Goal: Information Seeking & Learning: Learn about a topic

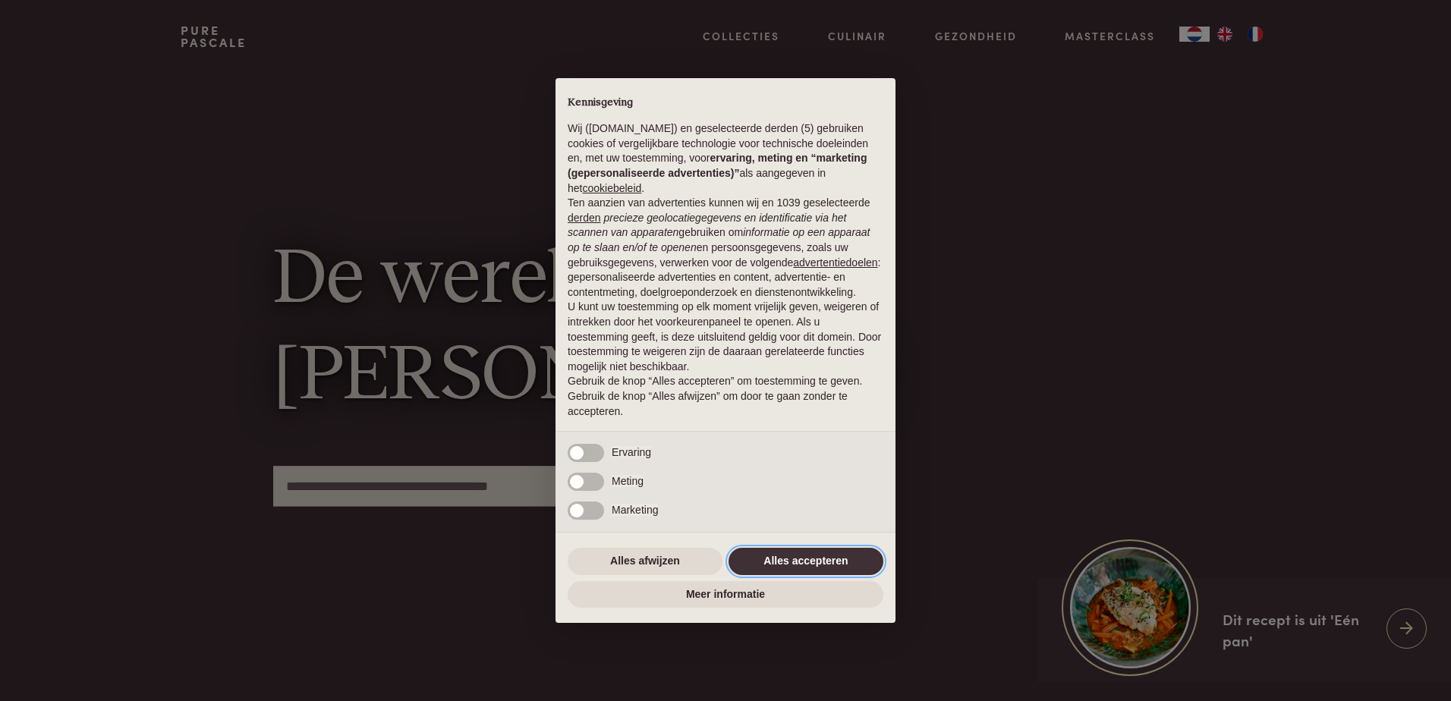
click at [791, 556] on button "Alles accepteren" at bounding box center [806, 561] width 155 height 27
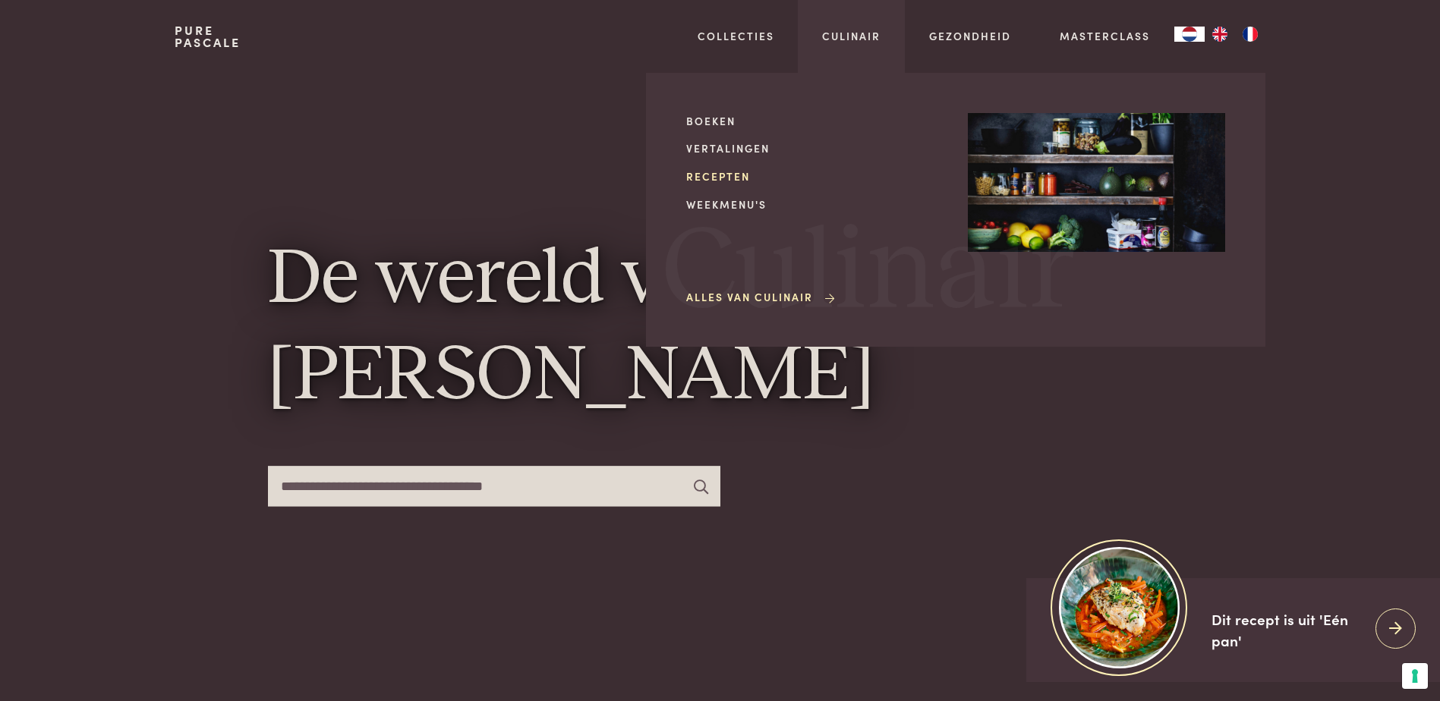
click at [729, 171] on link "Recepten" at bounding box center [814, 177] width 257 height 16
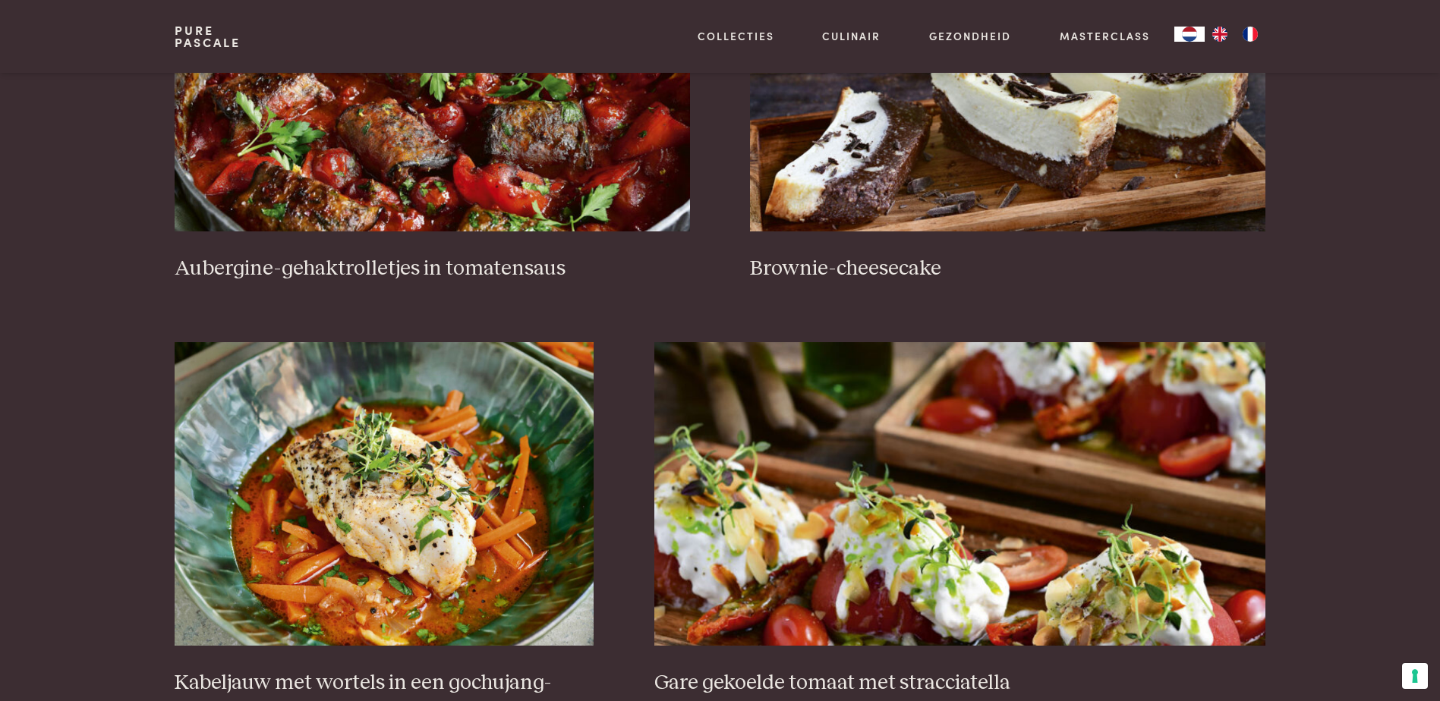
scroll to position [987, 0]
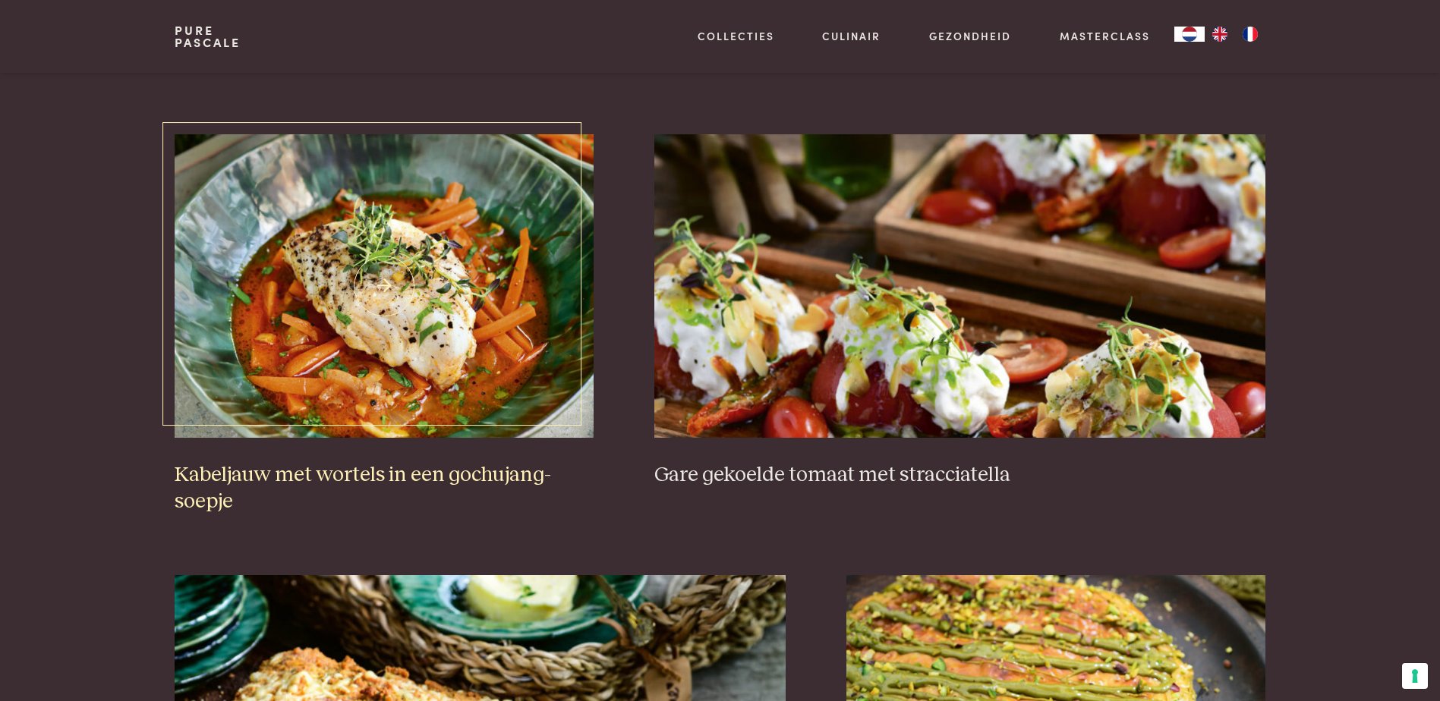
click at [512, 263] on img at bounding box center [384, 286] width 419 height 304
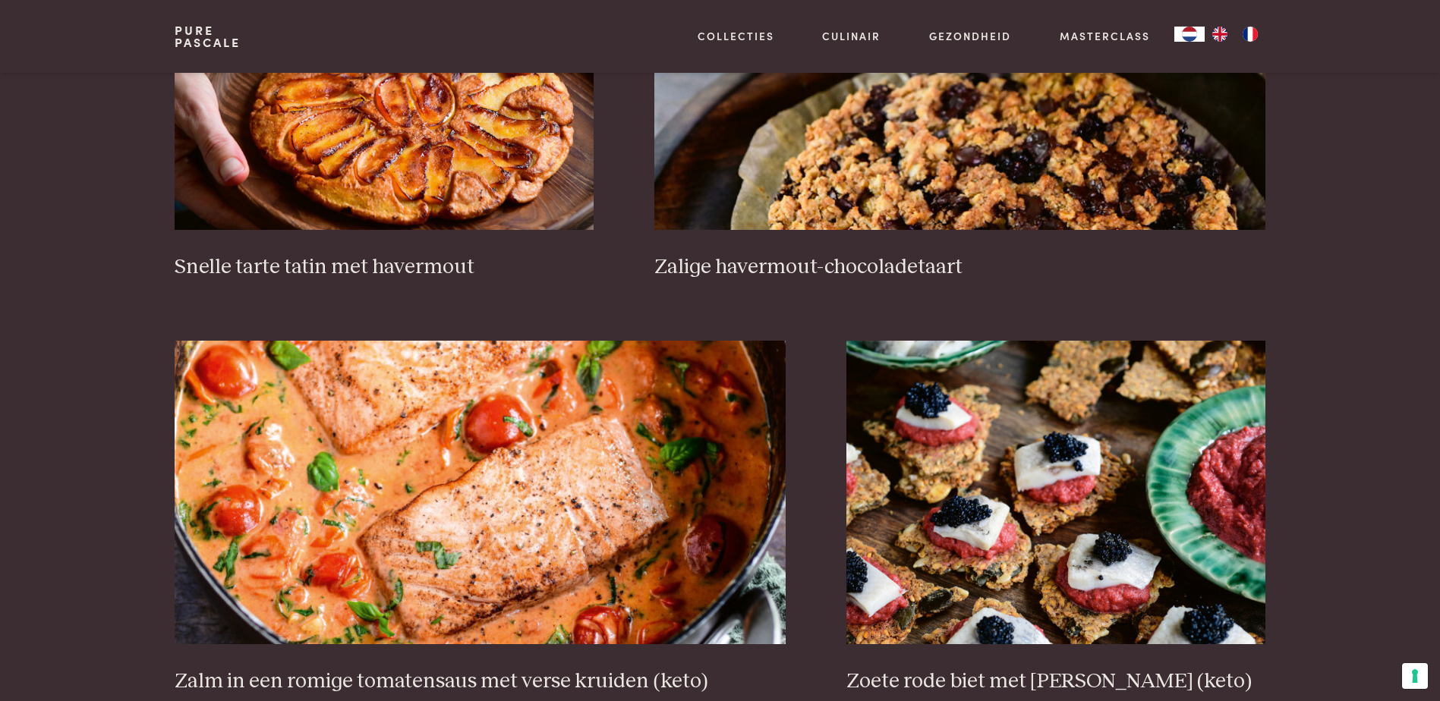
scroll to position [2657, 0]
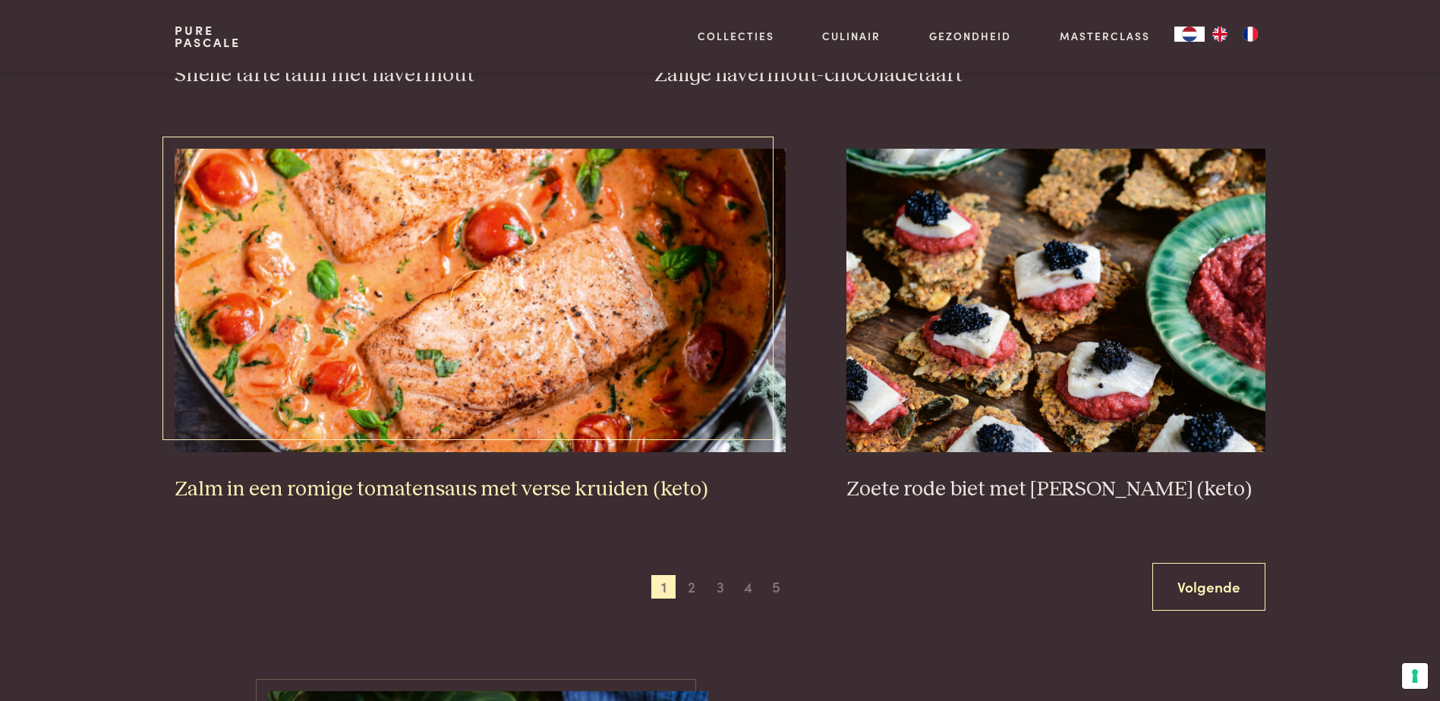
click at [559, 361] on img at bounding box center [480, 301] width 611 height 304
click at [695, 594] on span "2" at bounding box center [691, 587] width 24 height 24
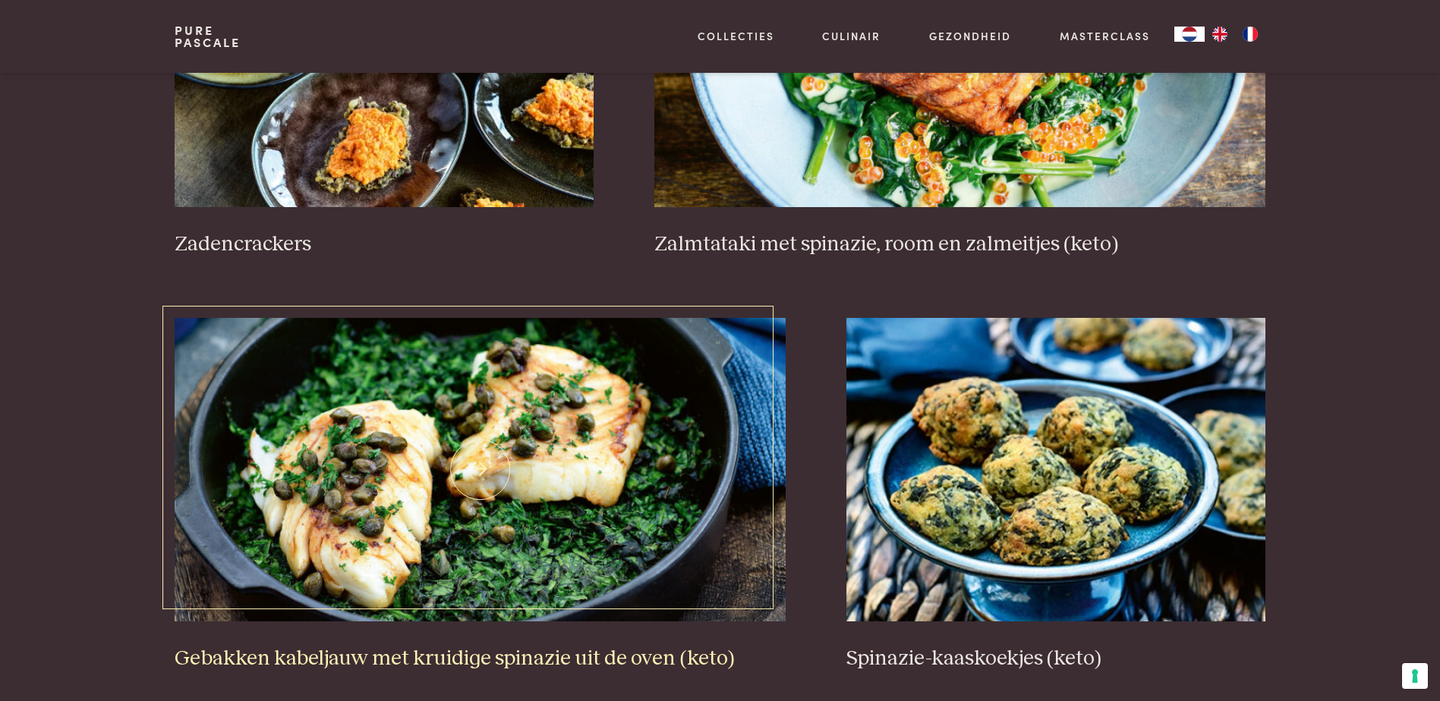
scroll to position [2626, 0]
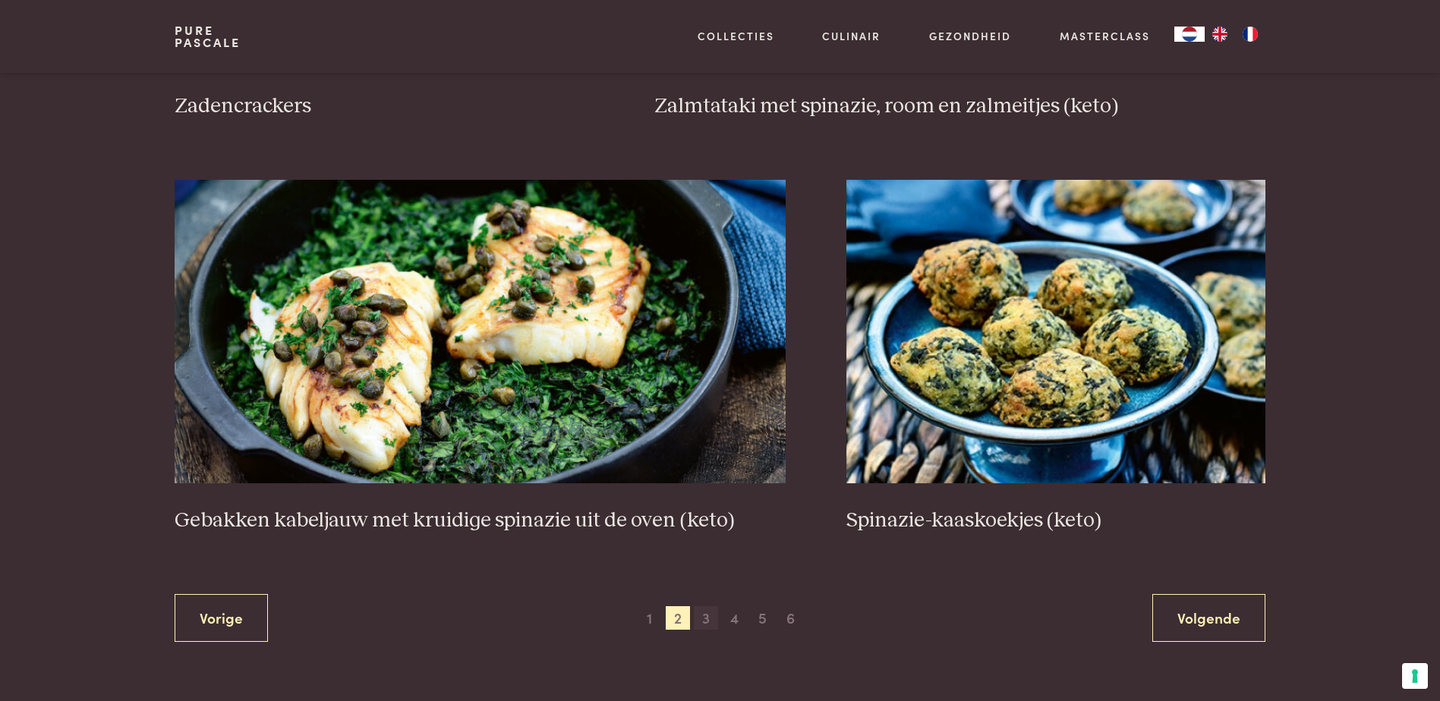
click at [704, 616] on span "3" at bounding box center [706, 619] width 24 height 24
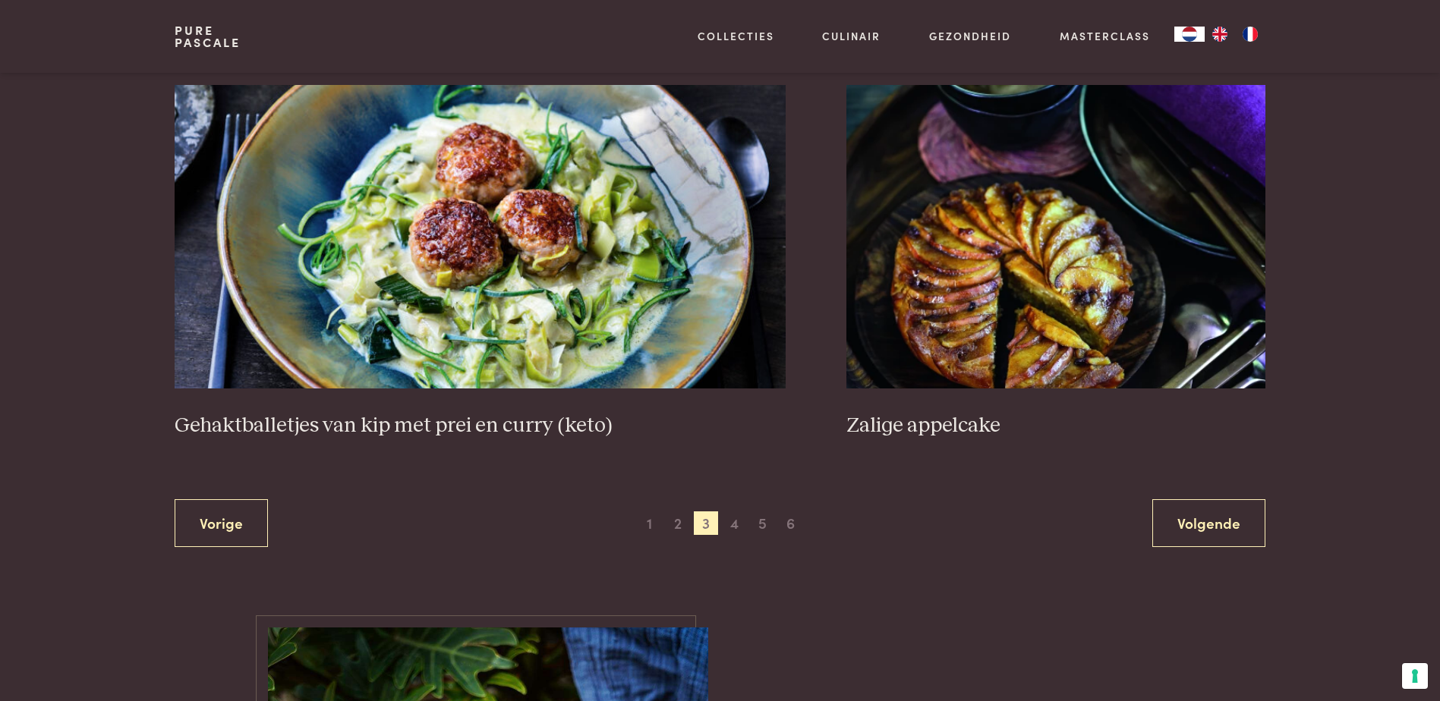
scroll to position [2778, 0]
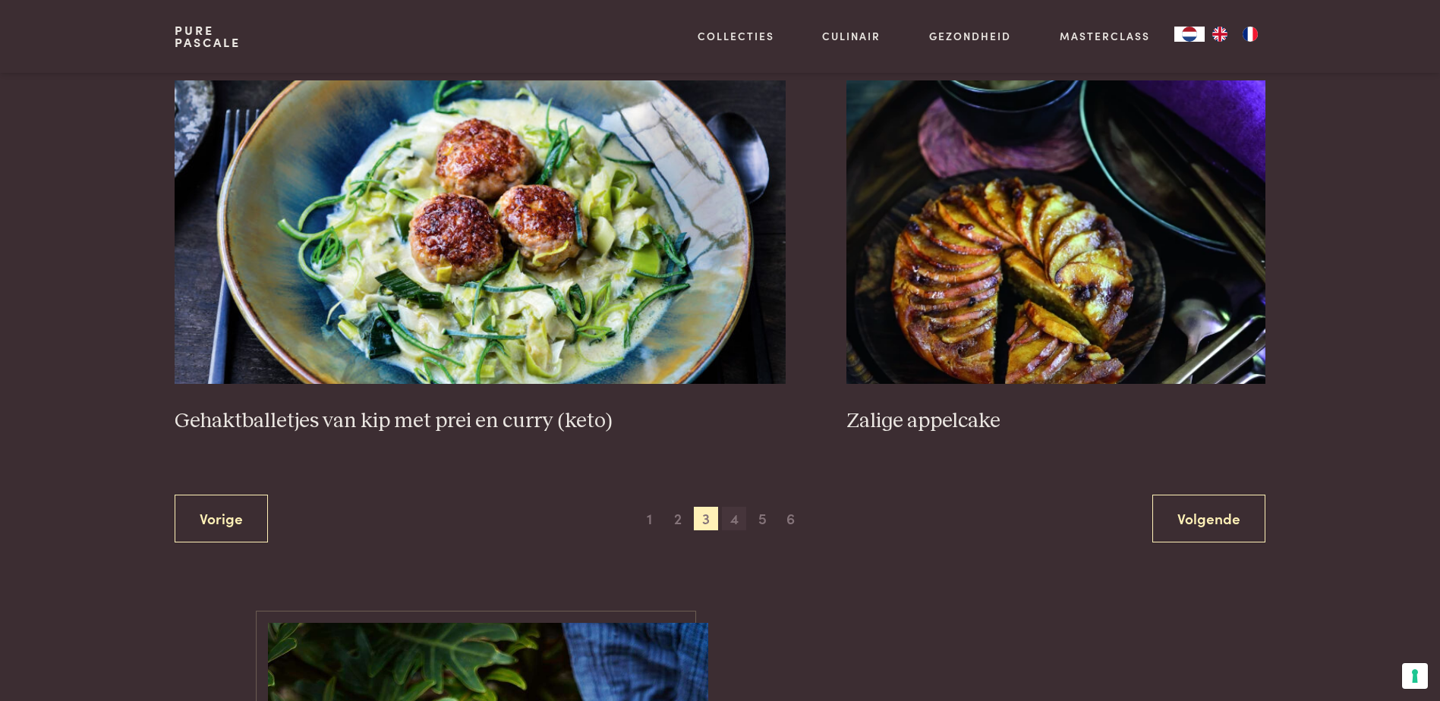
click at [733, 522] on span "4" at bounding box center [734, 519] width 24 height 24
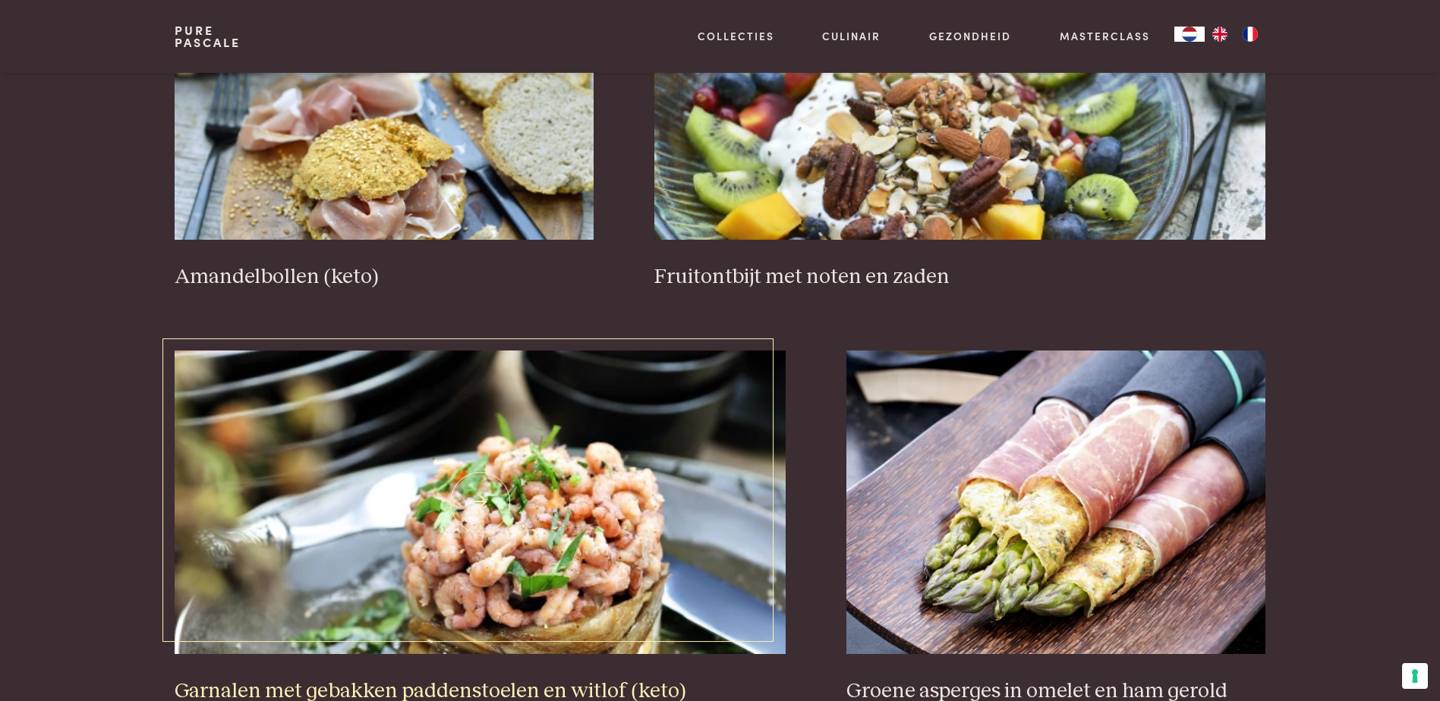
scroll to position [2626, 0]
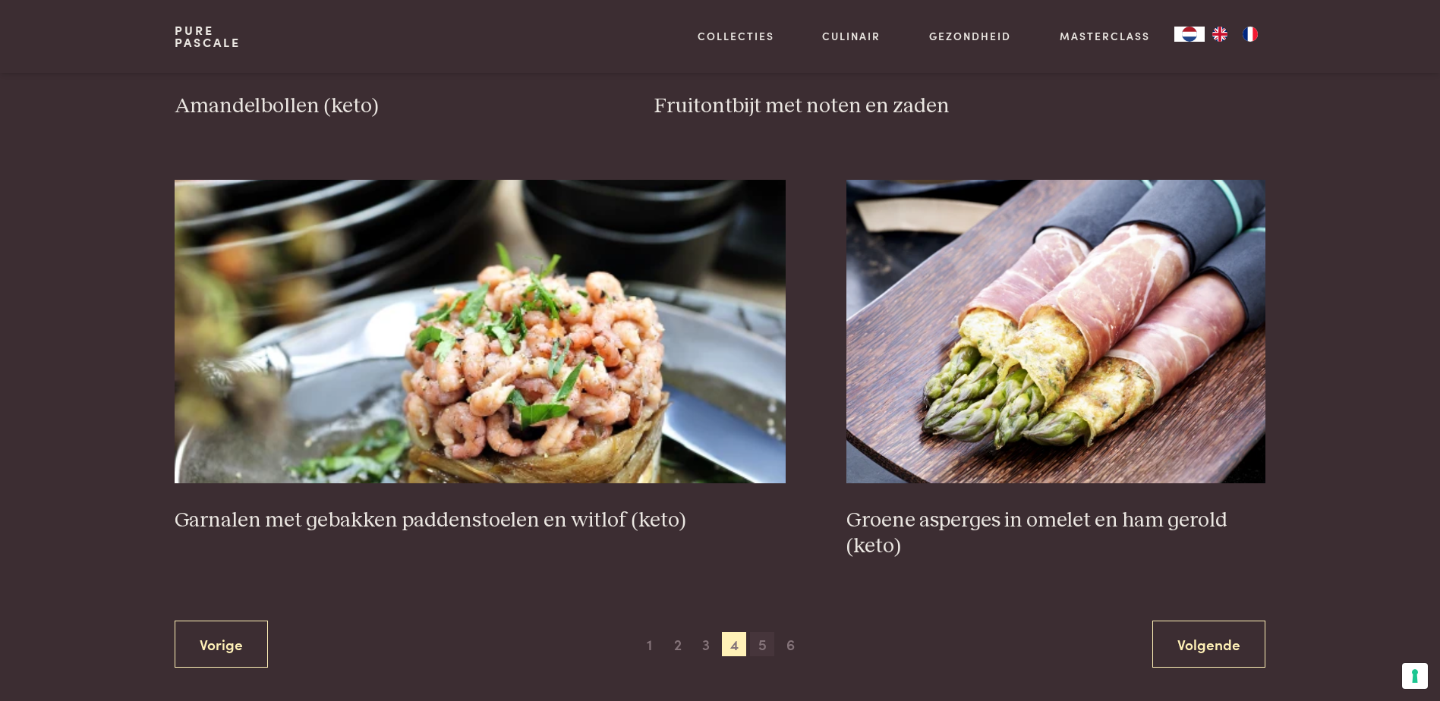
click at [762, 641] on span "5" at bounding box center [762, 644] width 24 height 24
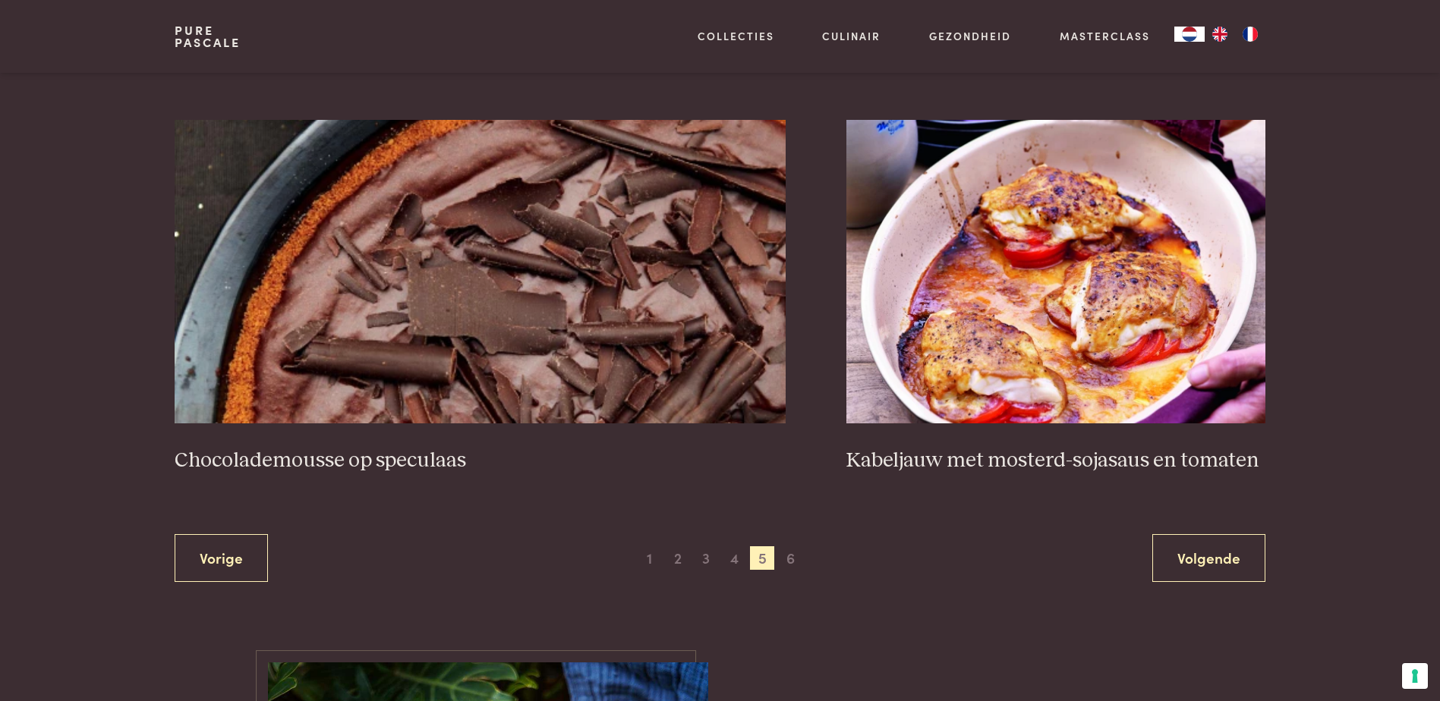
scroll to position [2702, 0]
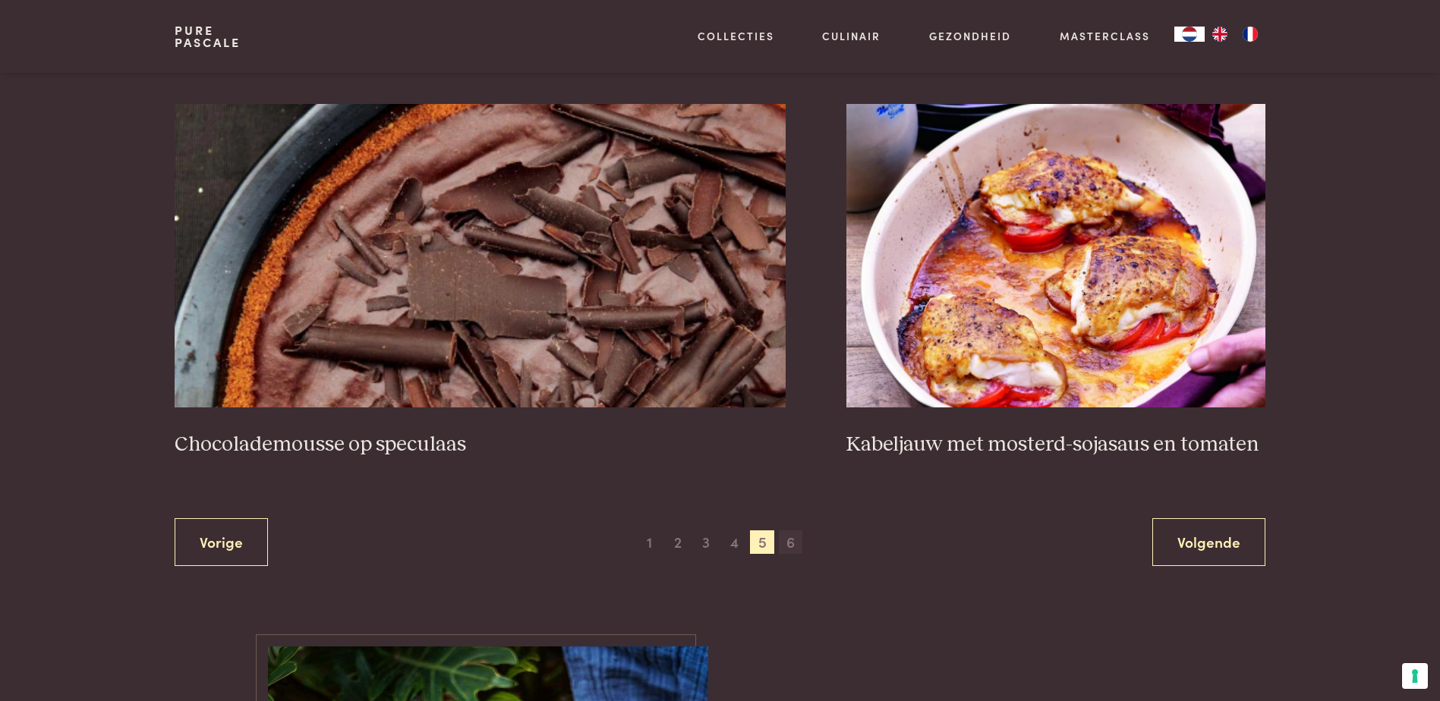
click at [786, 548] on span "6" at bounding box center [791, 543] width 24 height 24
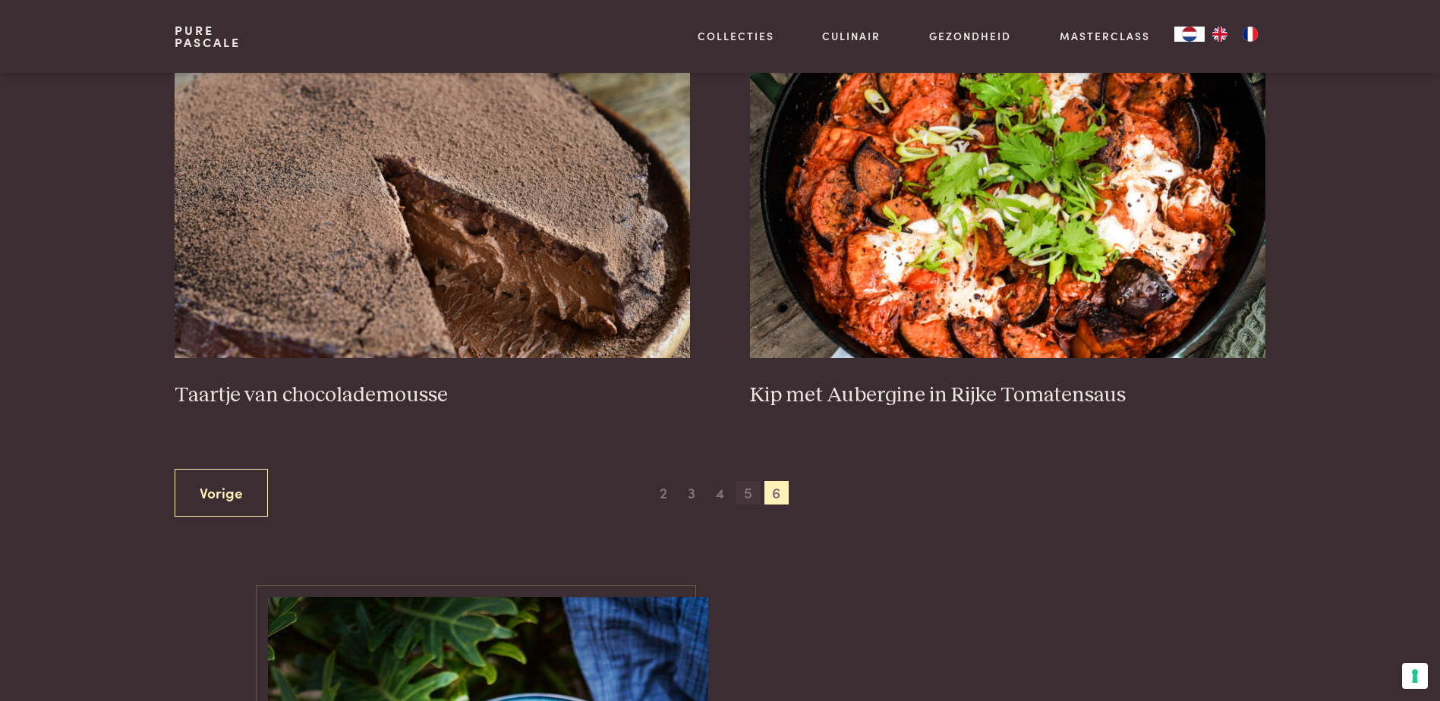
click at [749, 501] on span "5" at bounding box center [748, 493] width 24 height 24
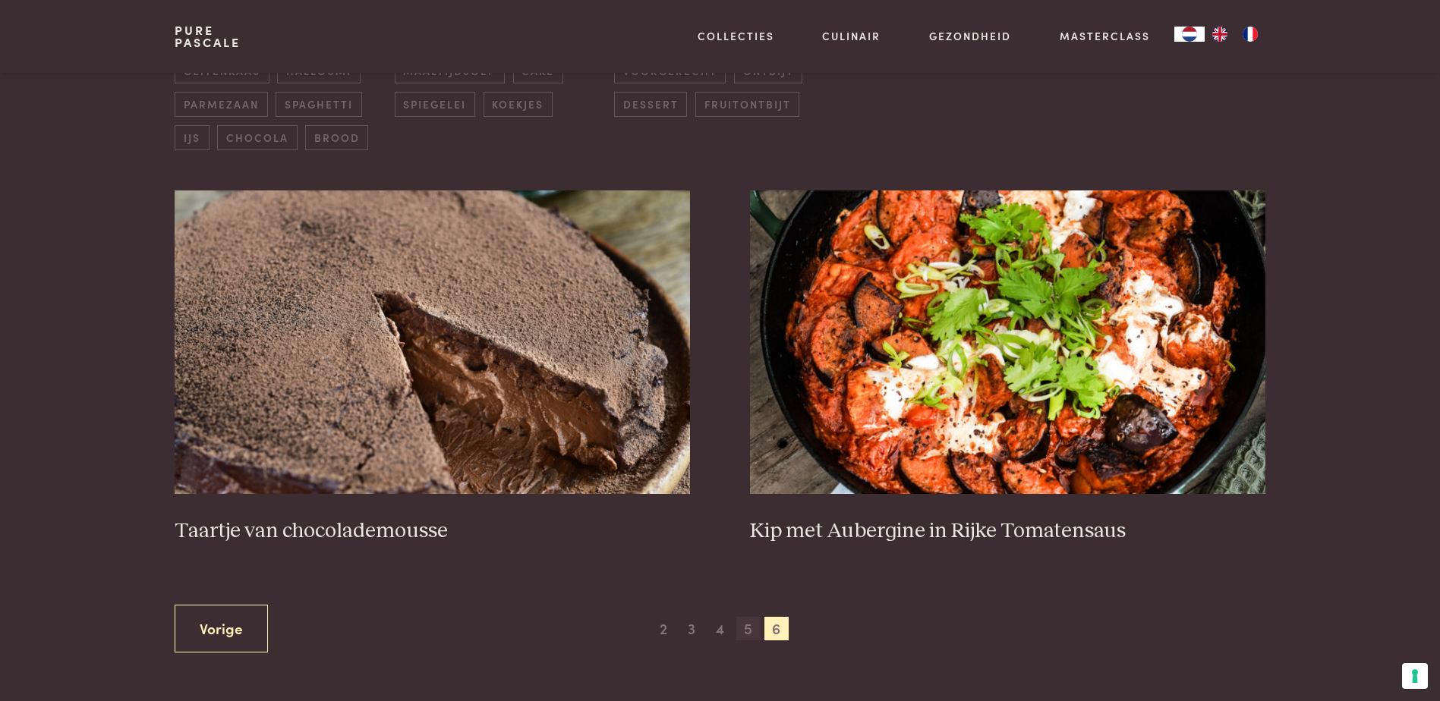
scroll to position [607, 0]
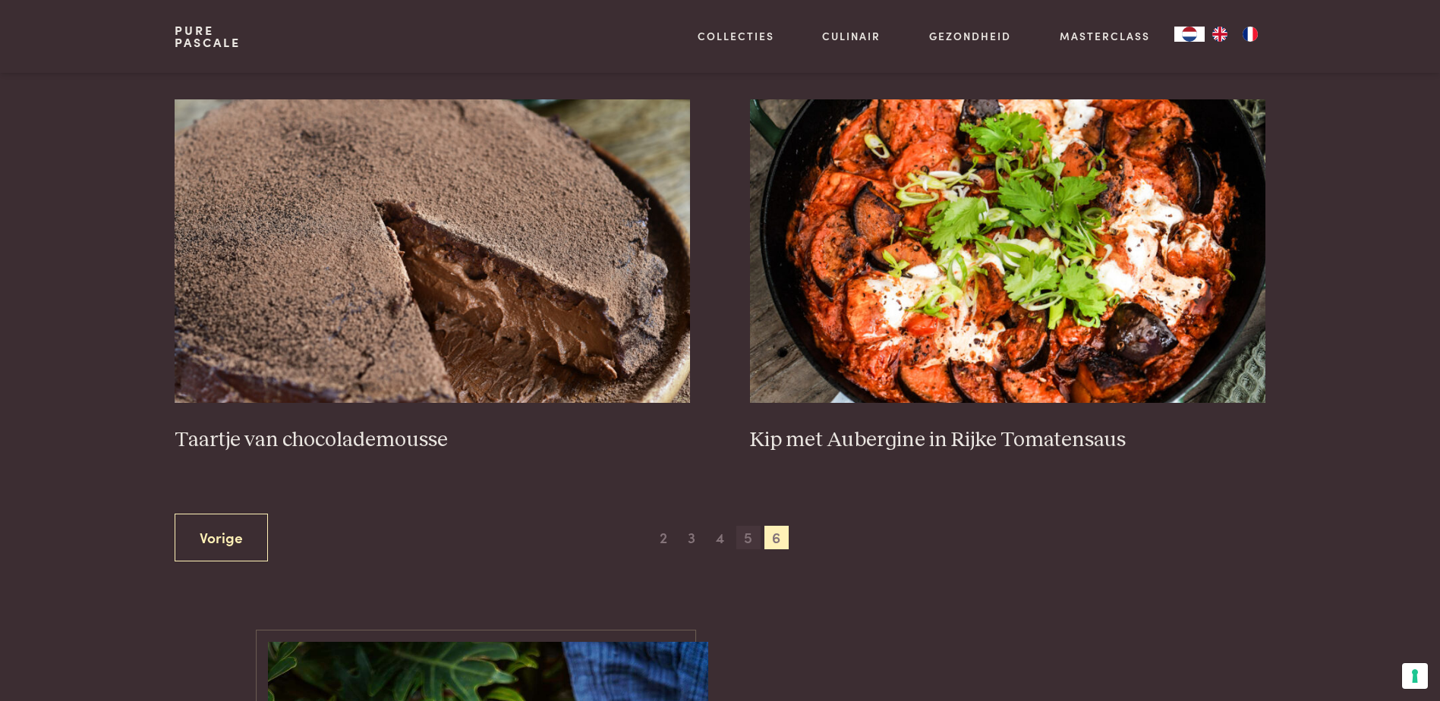
click at [743, 542] on span "5" at bounding box center [748, 538] width 24 height 24
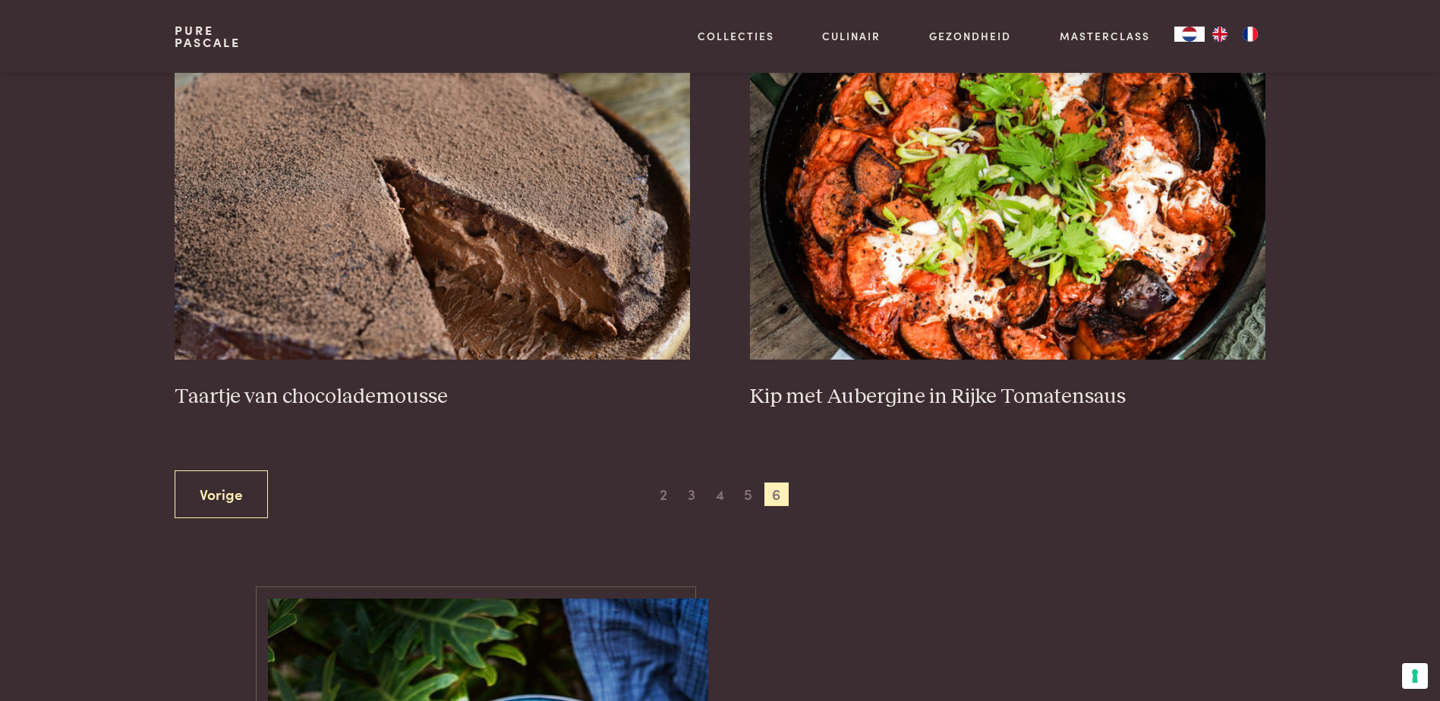
scroll to position [652, 0]
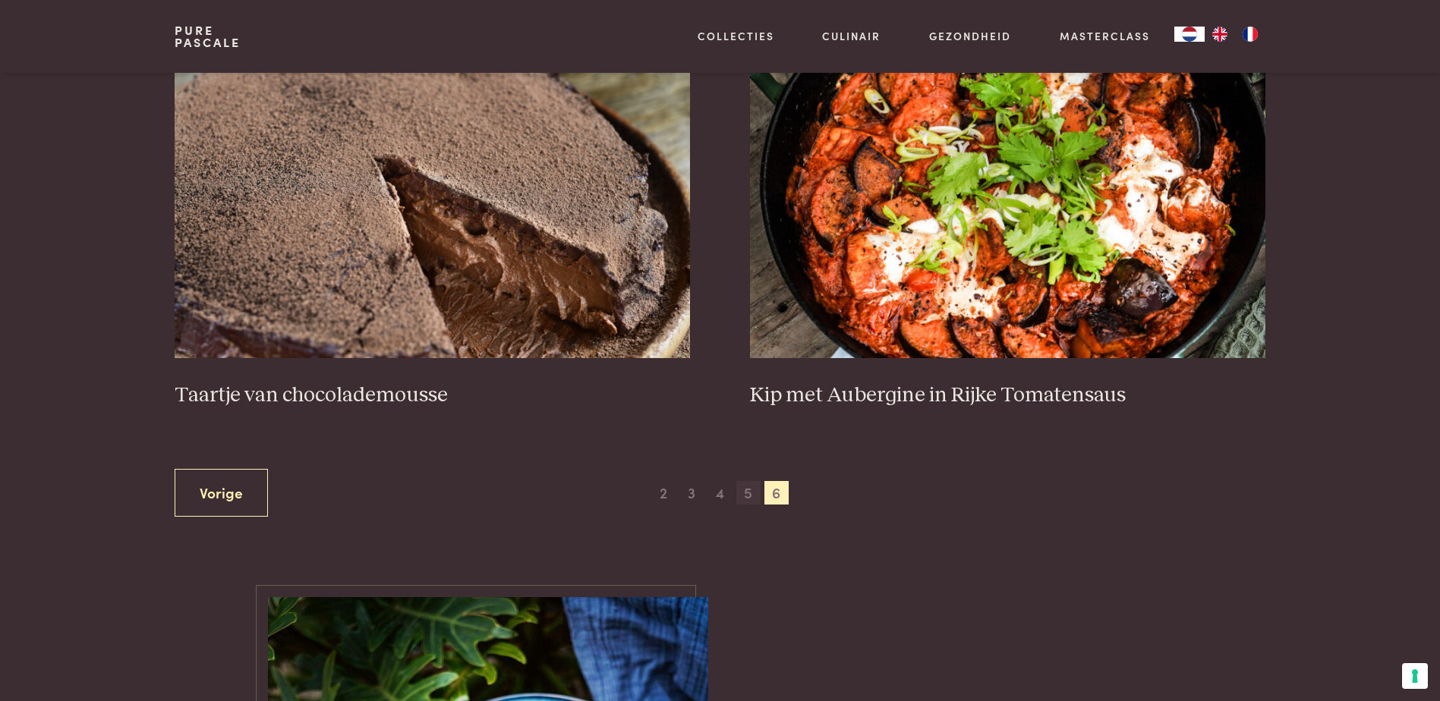
click at [749, 490] on span "5" at bounding box center [748, 493] width 24 height 24
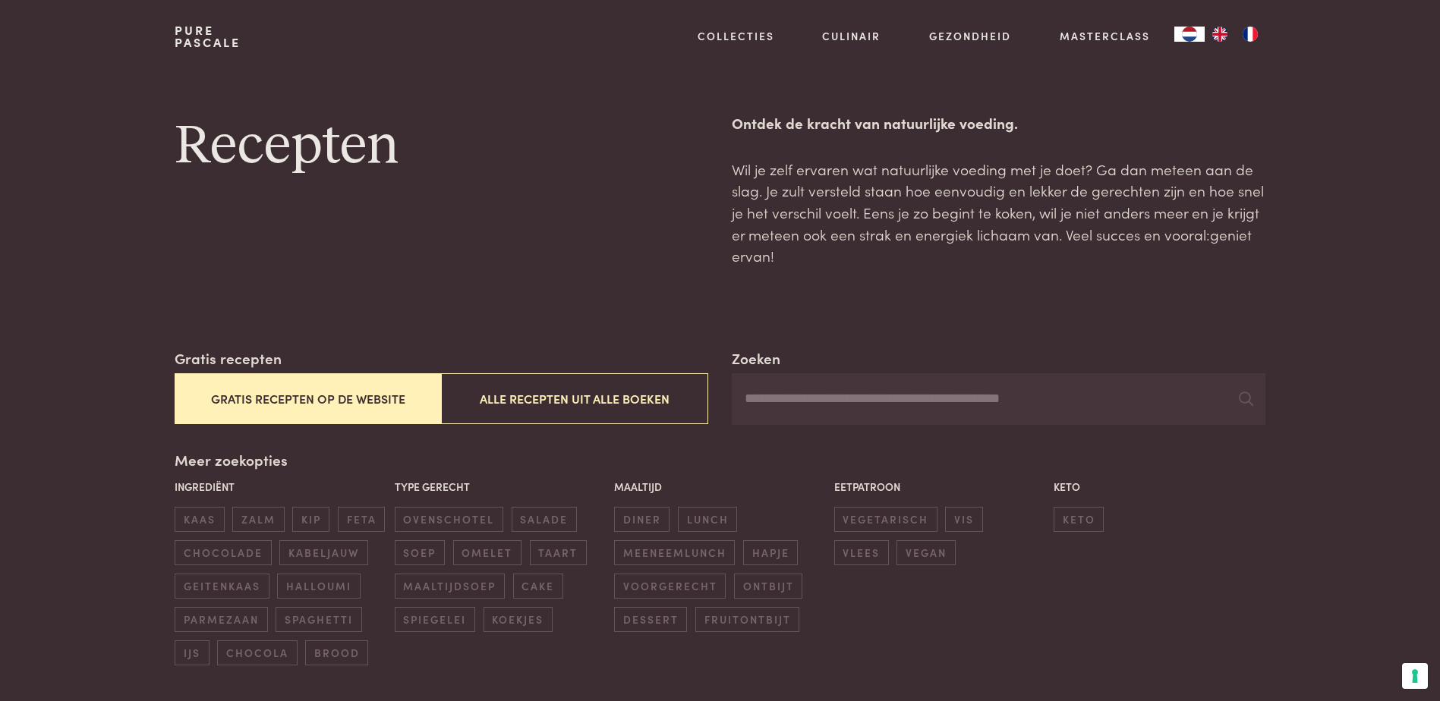
scroll to position [0, 0]
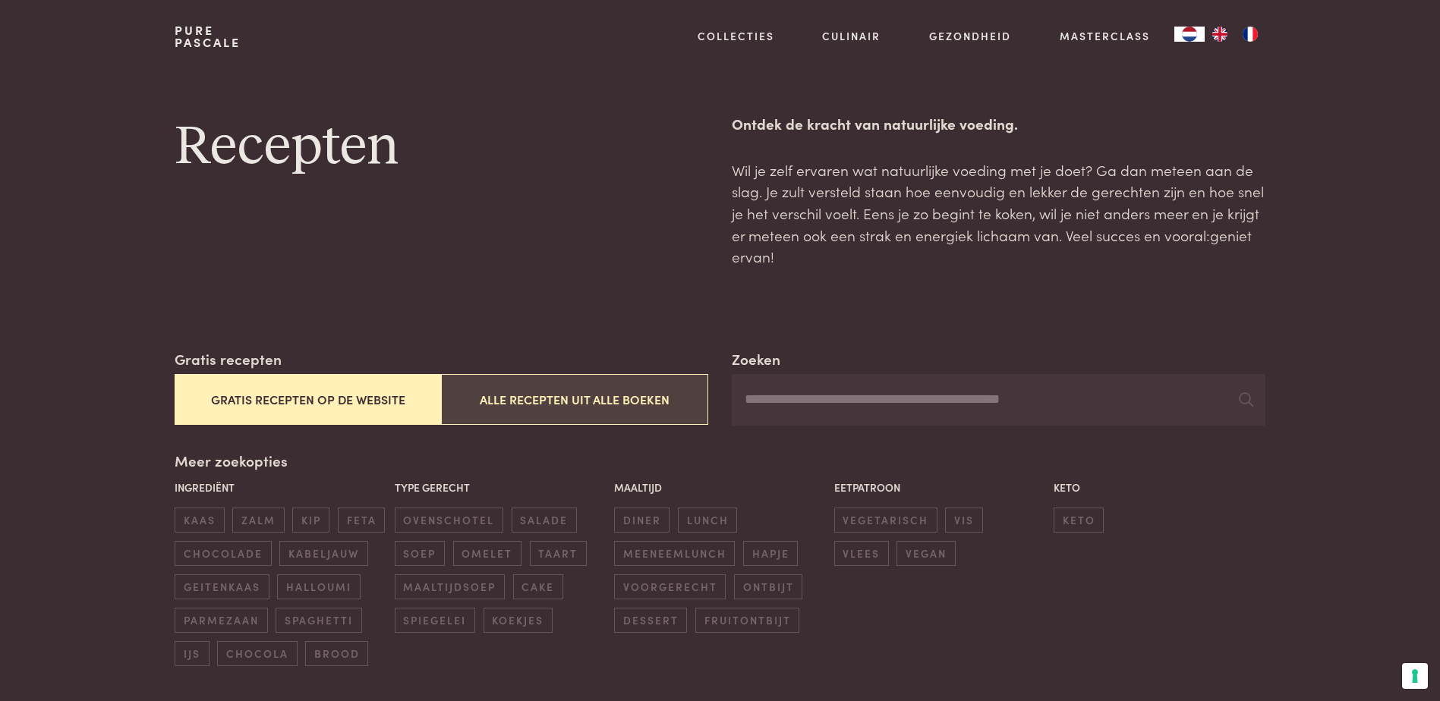
click at [613, 406] on button "Alle recepten uit alle boeken" at bounding box center [574, 399] width 266 height 51
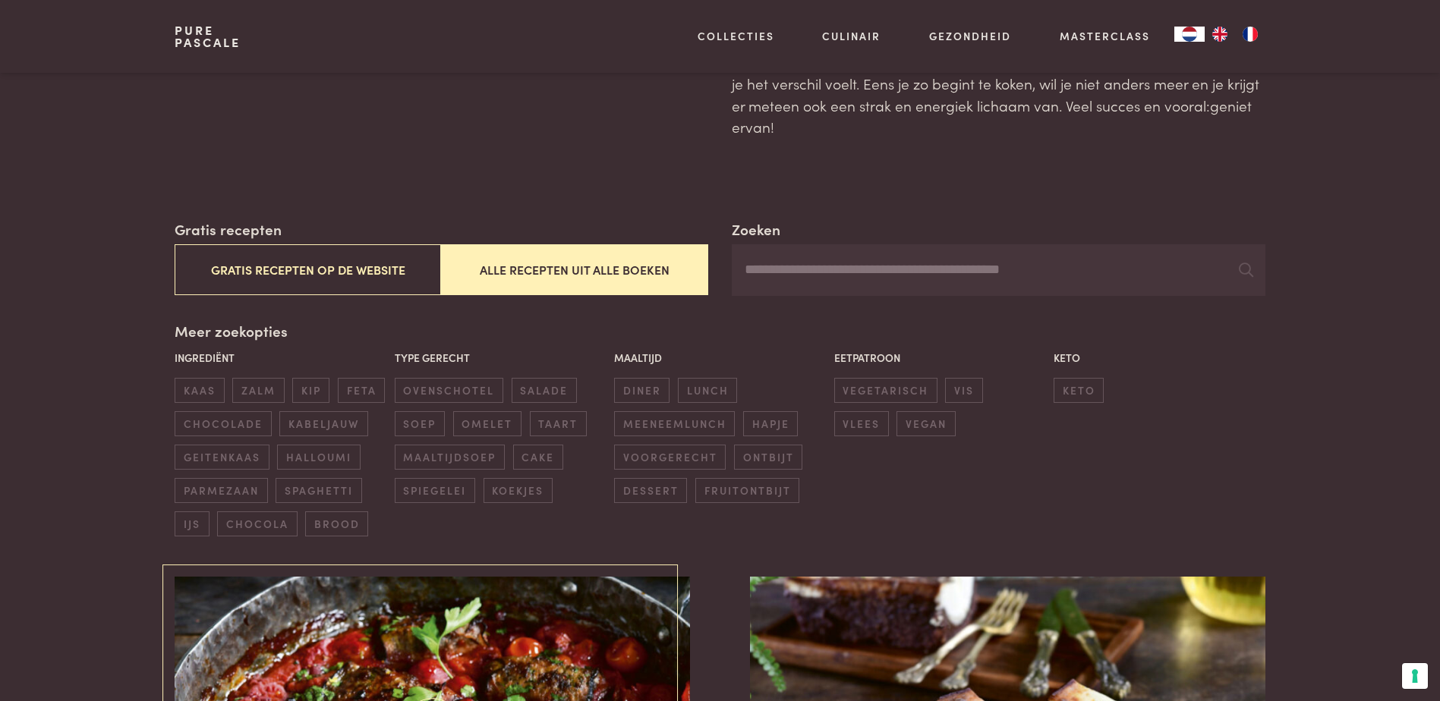
scroll to position [121, 0]
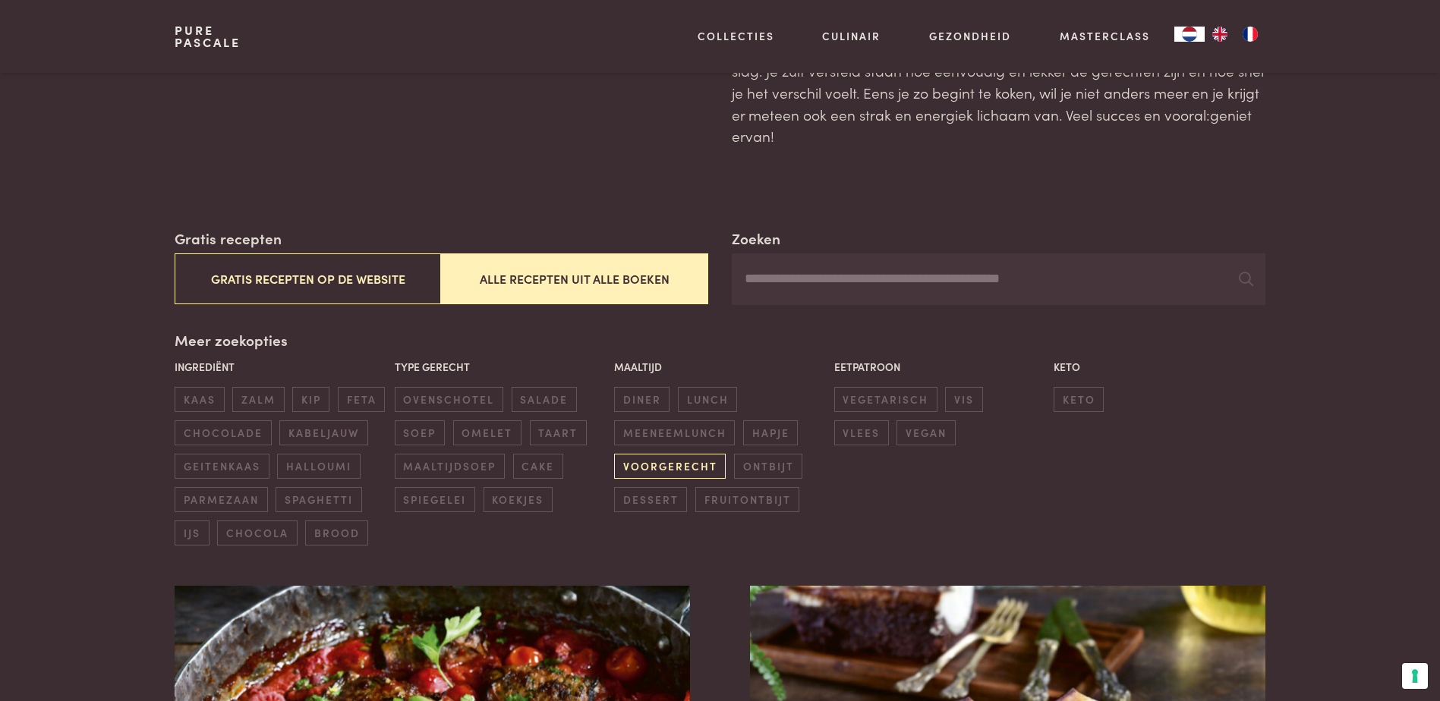
click at [673, 468] on span "voorgerecht" at bounding box center [670, 466] width 112 height 25
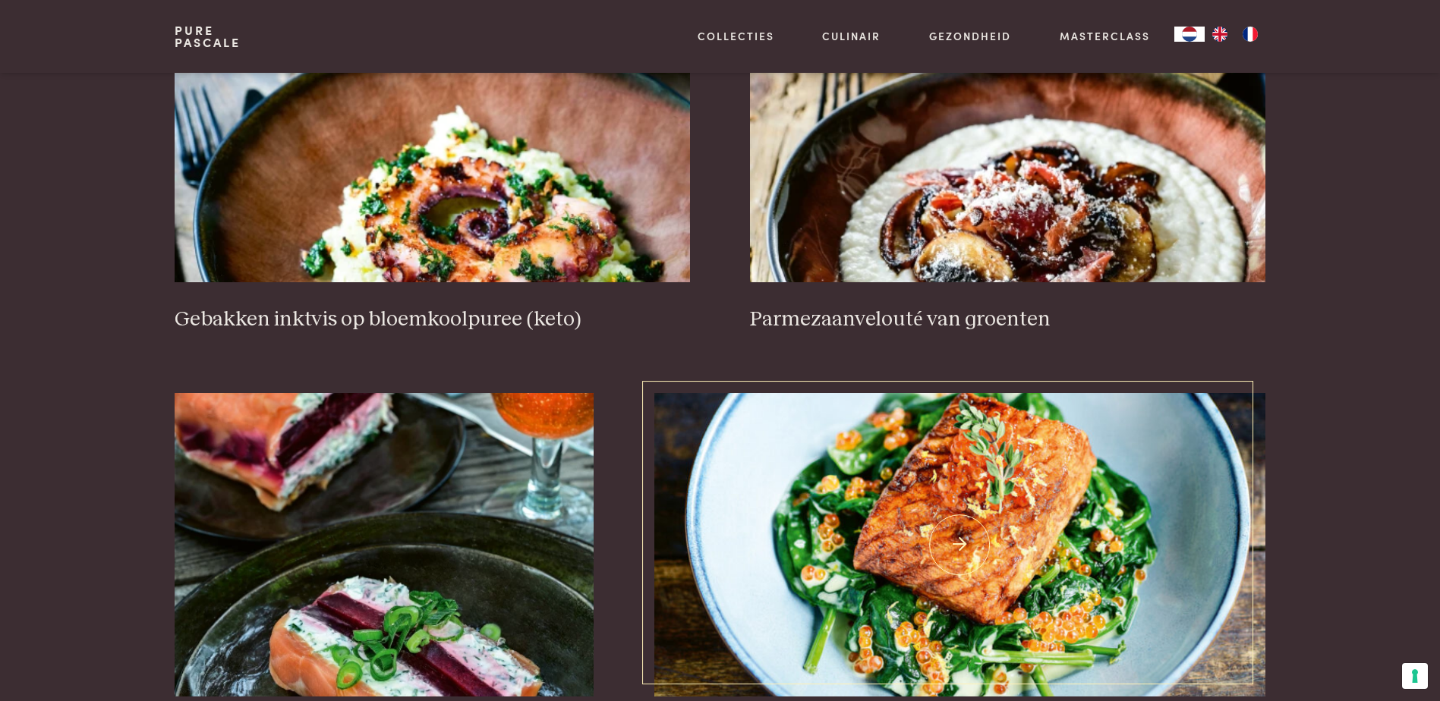
scroll to position [652, 0]
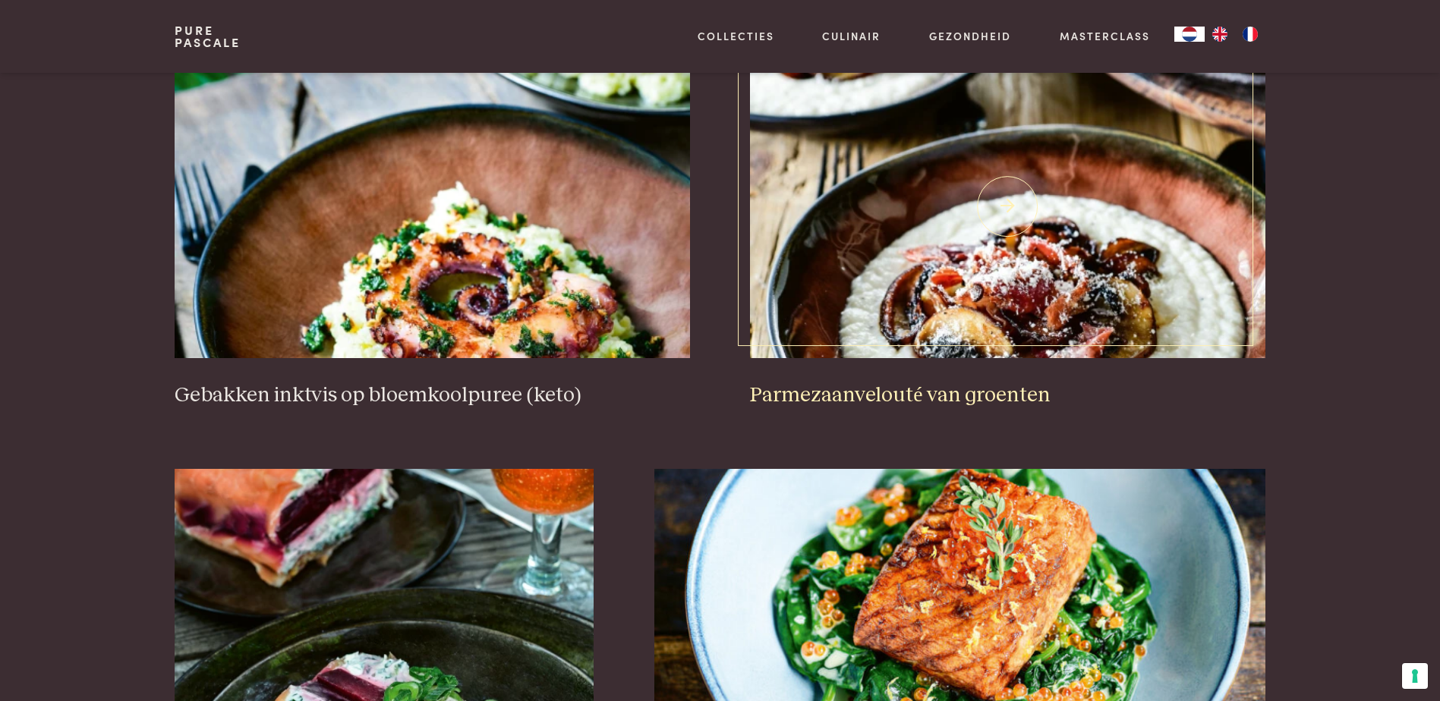
click at [874, 338] on img at bounding box center [1007, 207] width 515 height 304
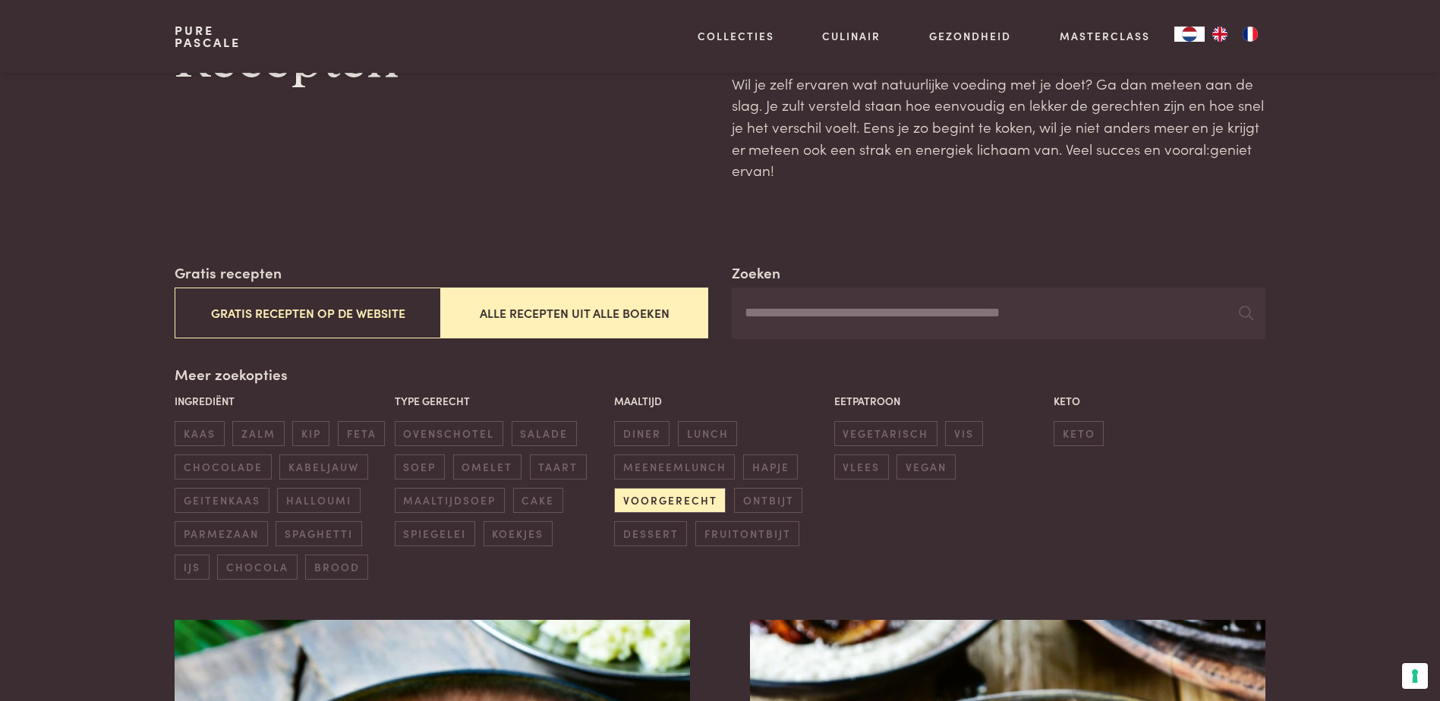
scroll to position [0, 0]
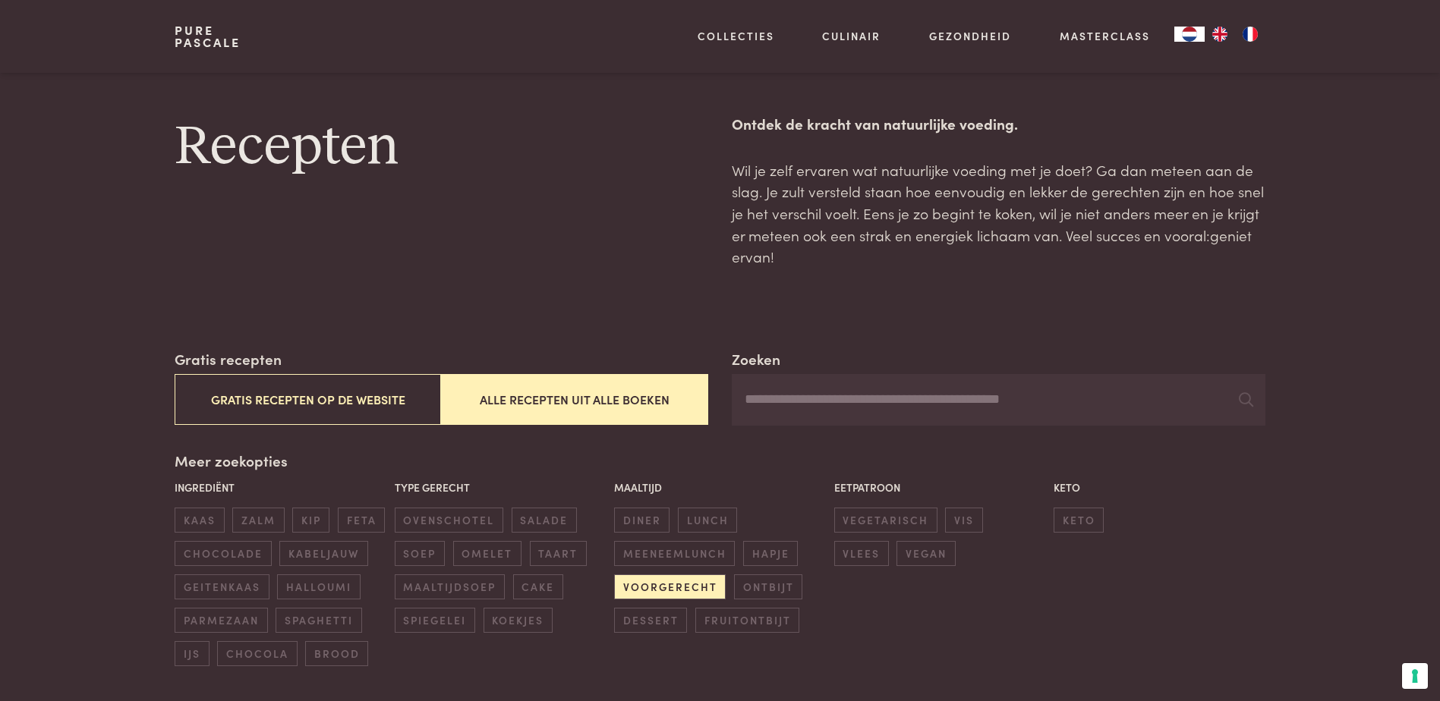
scroll to position [146, 0]
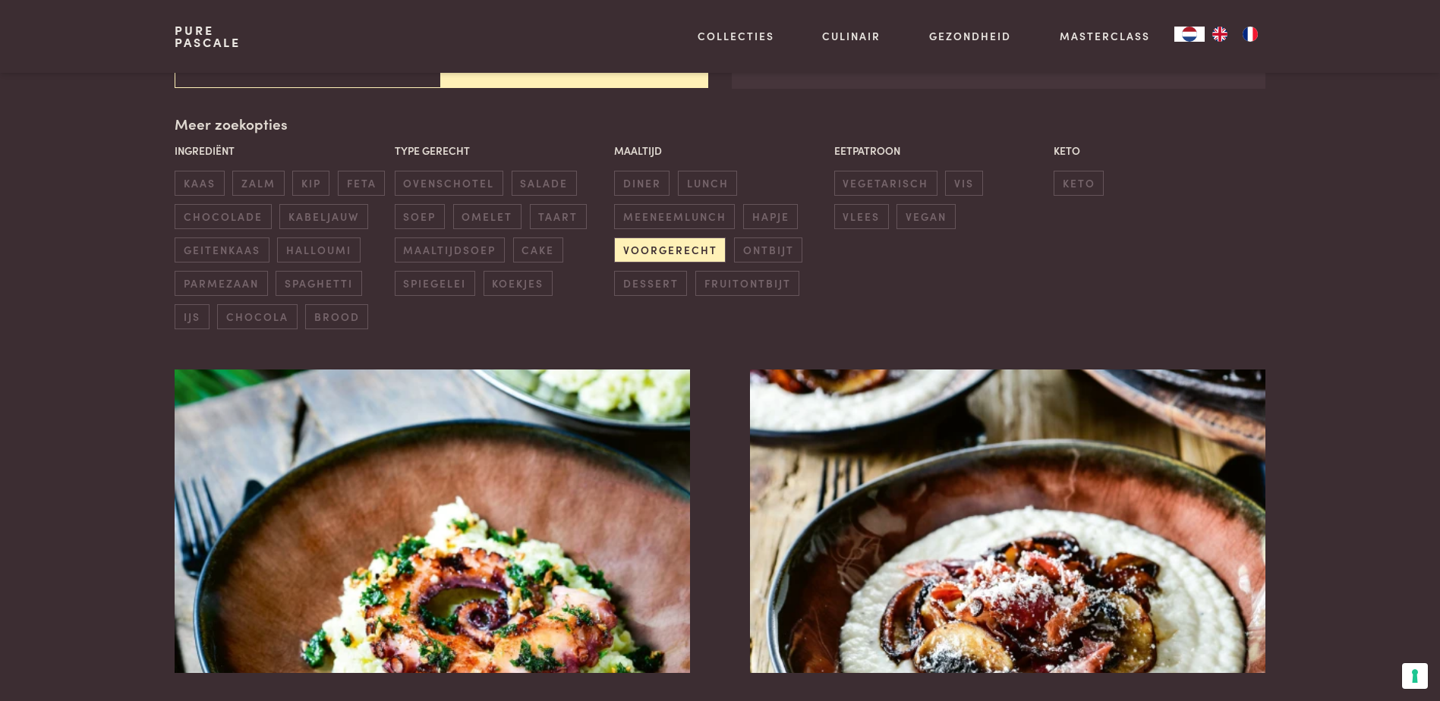
scroll to position [156, 0]
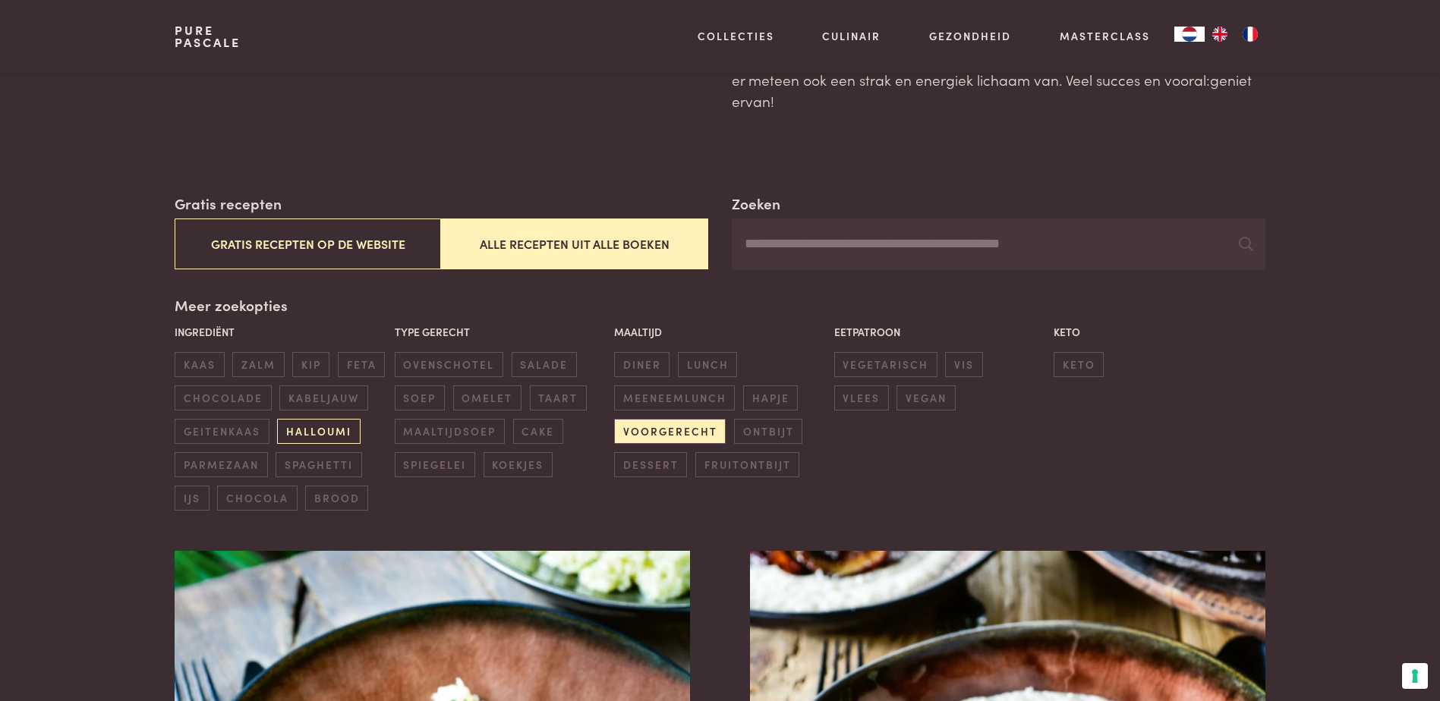
click at [333, 424] on span "halloumi" at bounding box center [318, 431] width 83 height 25
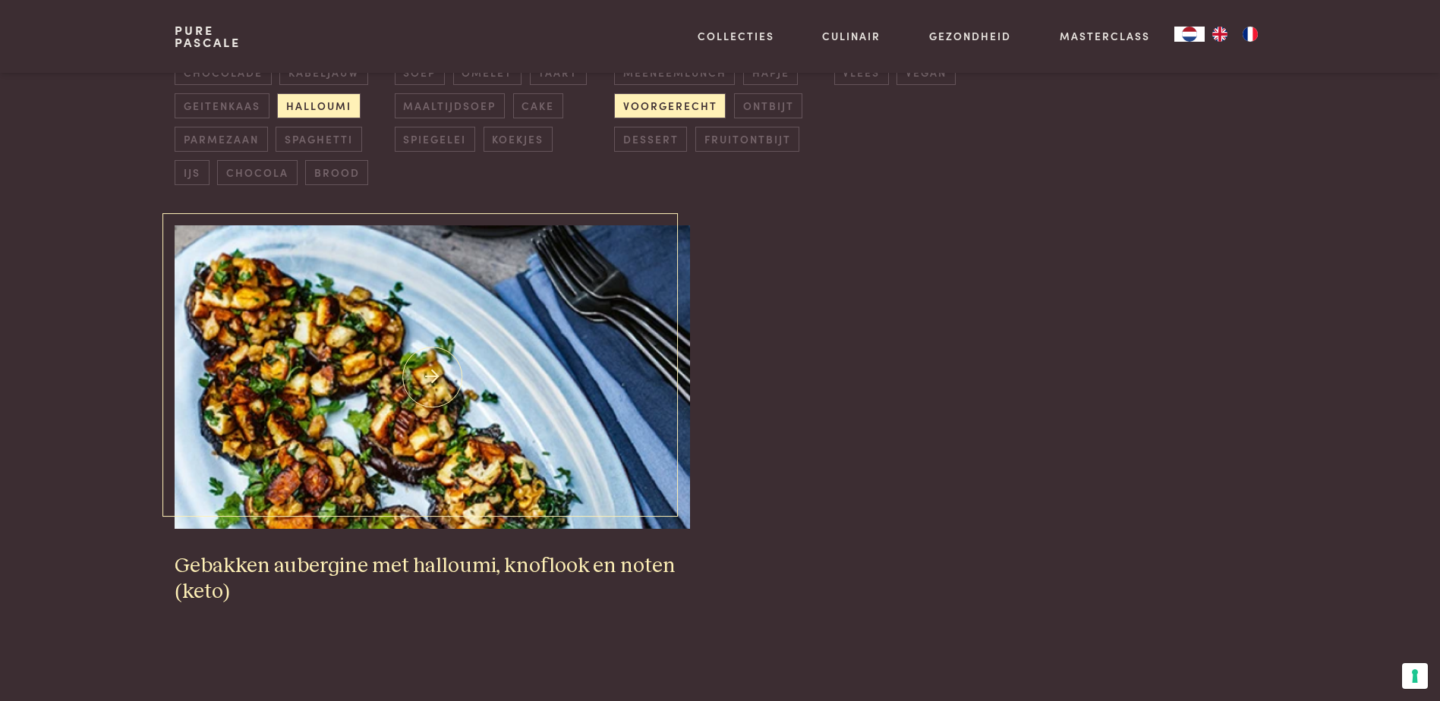
scroll to position [576, 0]
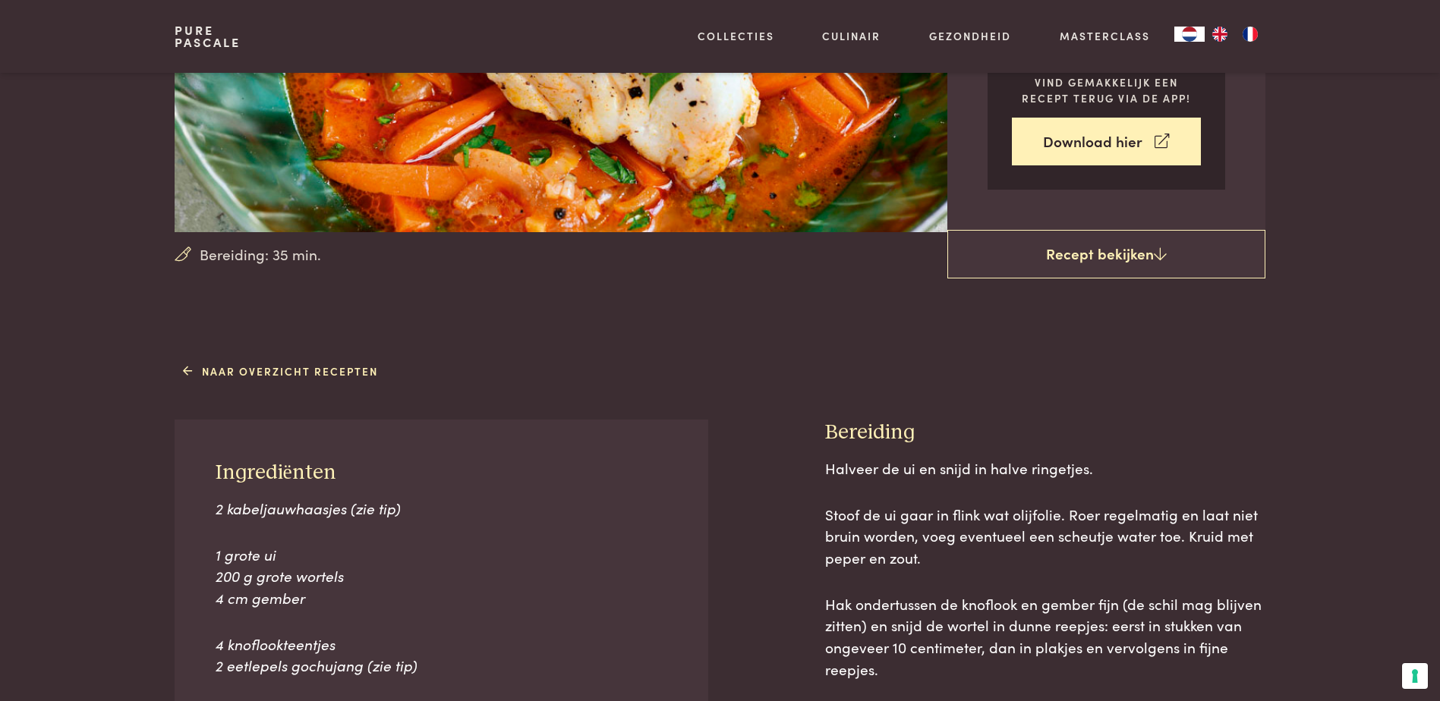
scroll to position [531, 0]
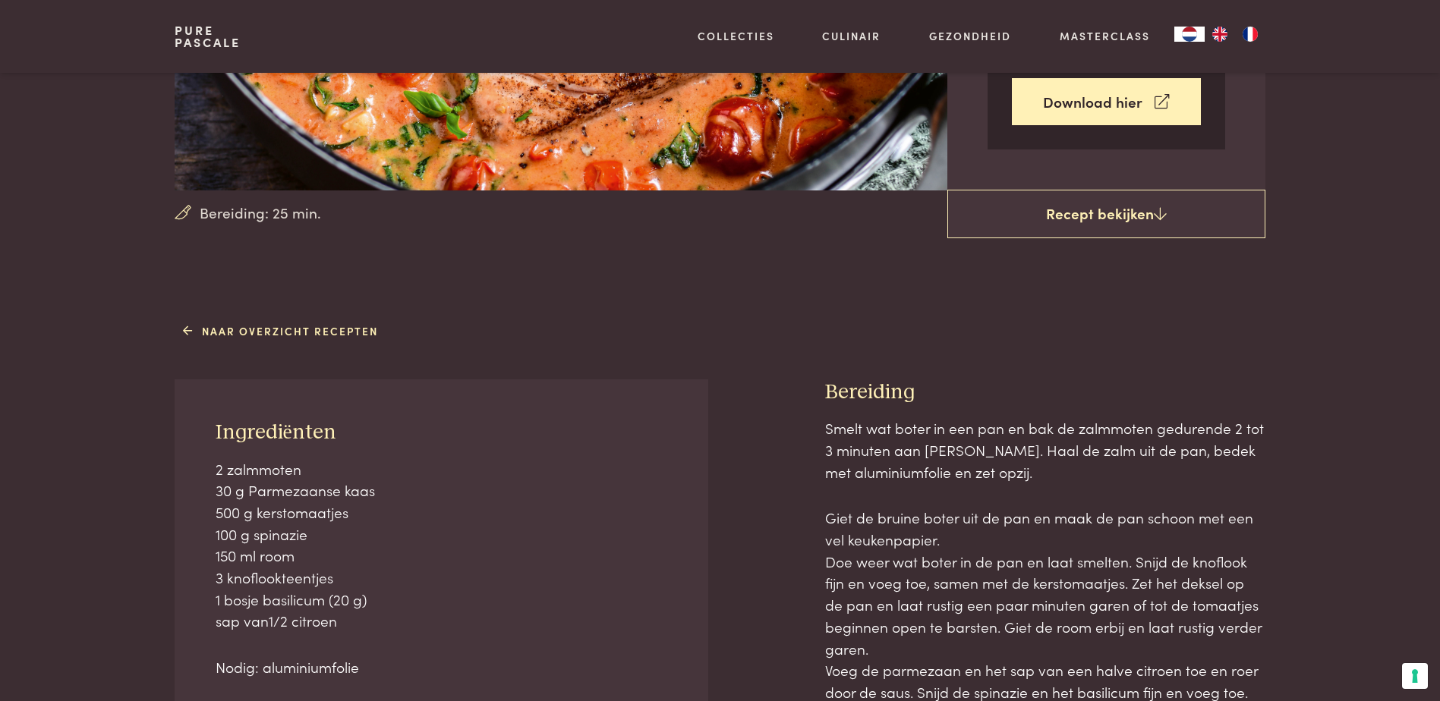
scroll to position [380, 0]
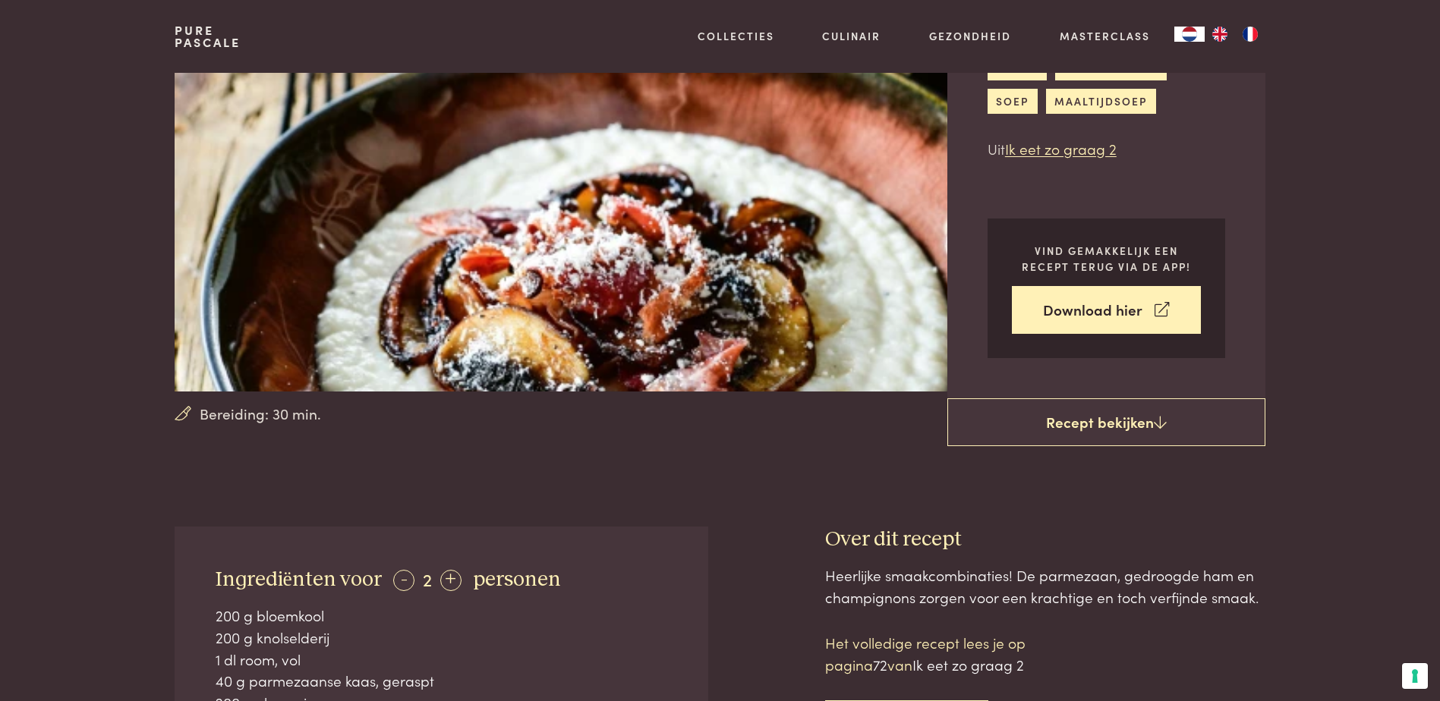
scroll to position [380, 0]
